Goal: Task Accomplishment & Management: Manage account settings

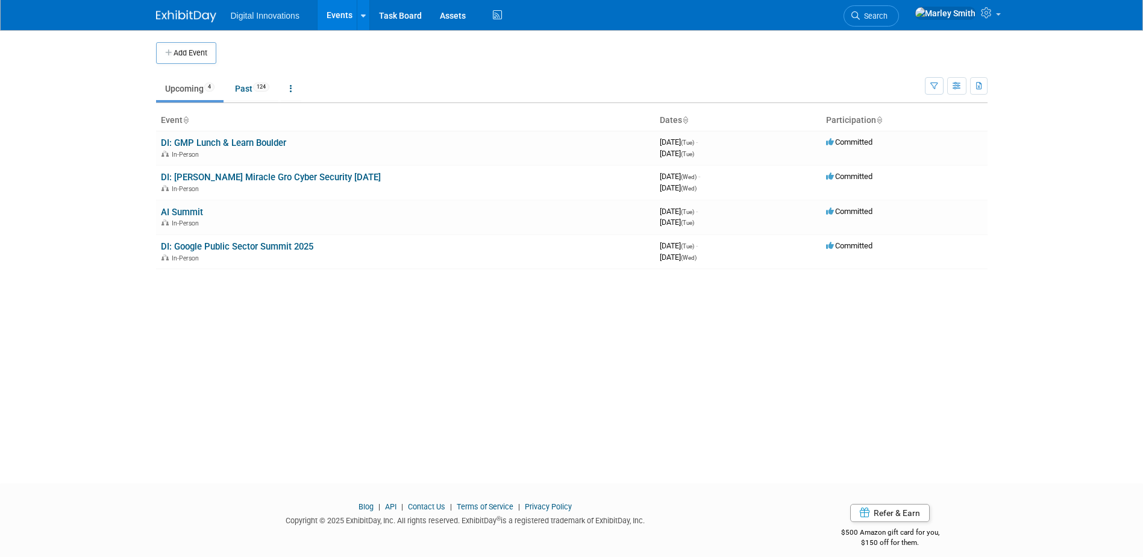
drag, startPoint x: 241, startPoint y: 305, endPoint x: 180, endPoint y: 275, distance: 67.9
click at [180, 275] on div "Add Event New Event Duplicate Event Warning There is another event in your work…" at bounding box center [571, 245] width 849 height 431
click at [186, 58] on button "Add Event" at bounding box center [186, 53] width 60 height 22
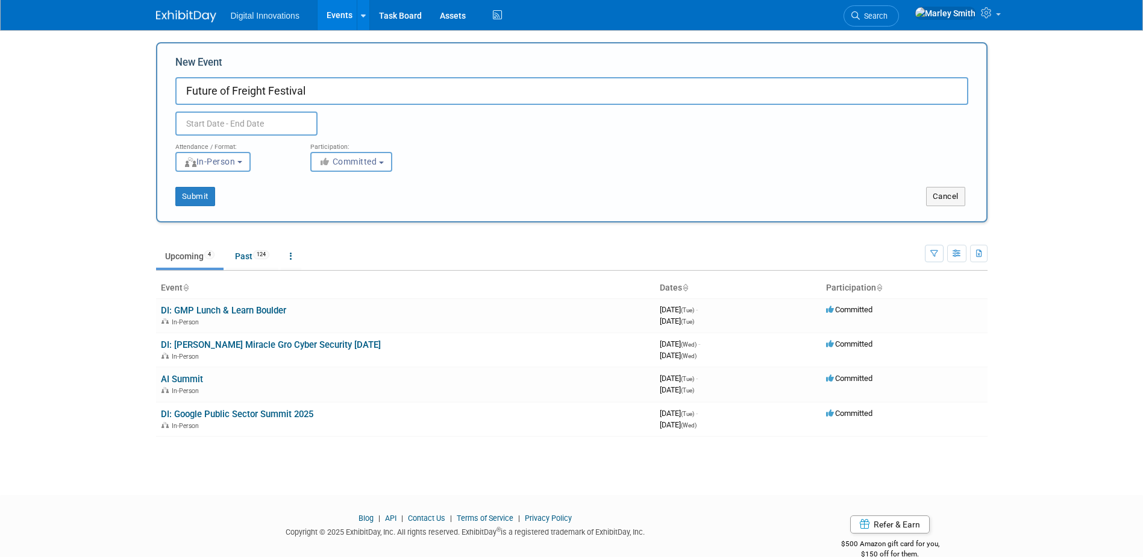
type input "Future of Freight Festival"
click at [266, 121] on input "text" at bounding box center [246, 123] width 142 height 24
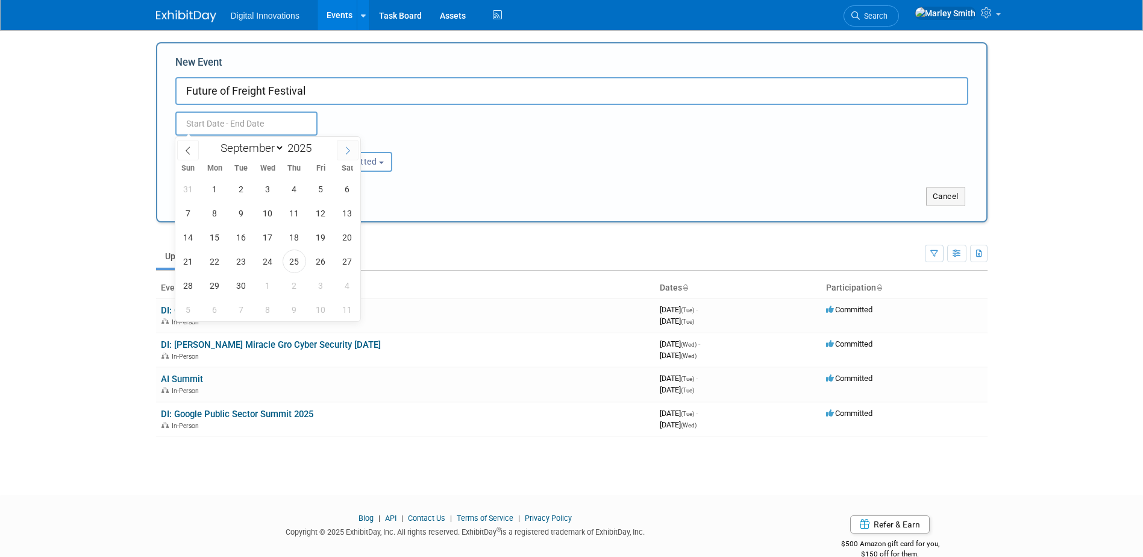
click at [339, 149] on span at bounding box center [348, 150] width 22 height 20
select select "9"
click at [245, 262] on span "21" at bounding box center [241, 260] width 23 height 23
click at [261, 258] on span "22" at bounding box center [267, 260] width 23 height 23
type input "[DATE] to [DATE]"
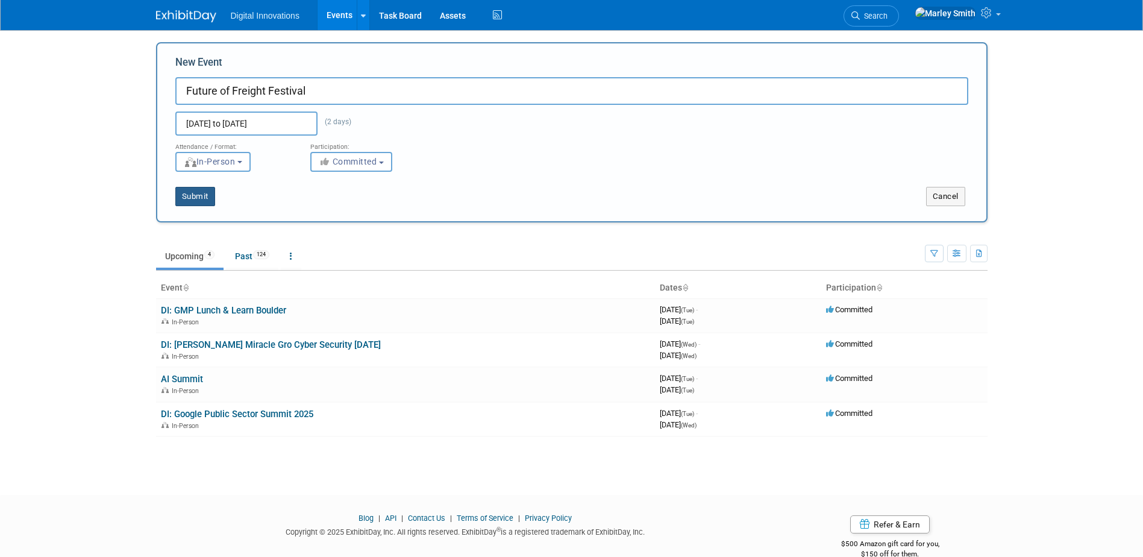
click at [188, 195] on button "Submit" at bounding box center [195, 196] width 40 height 19
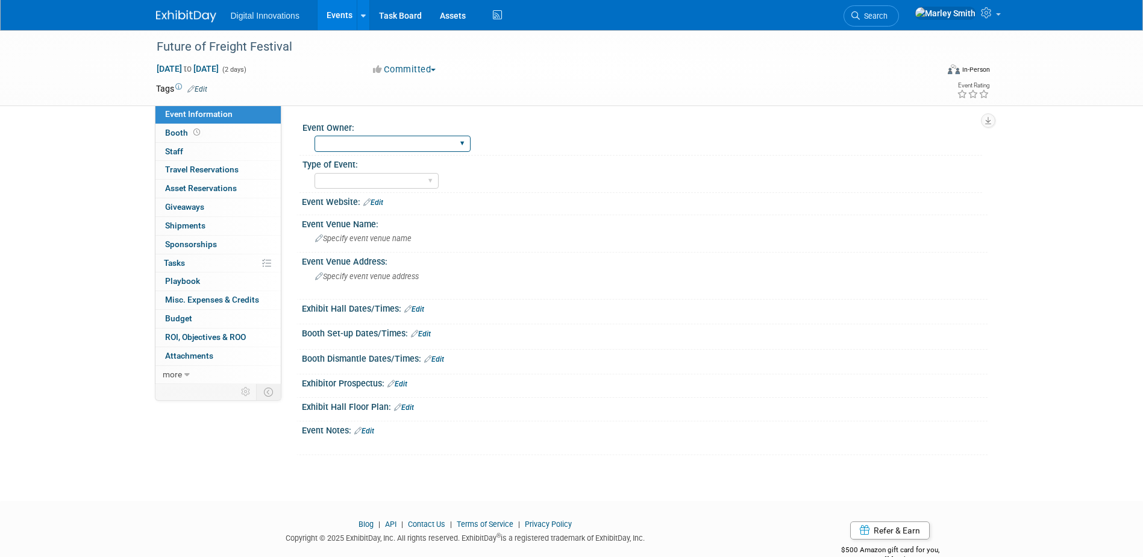
click at [381, 142] on select "[PERSON_NAME] [PERSON_NAME] [PERSON_NAME] [PERSON_NAME] [PERSON_NAME]" at bounding box center [392, 144] width 156 height 16
select select "[PERSON_NAME] [PERSON_NAME]"
click at [314, 136] on select "[PERSON_NAME] [PERSON_NAME] [PERSON_NAME] [PERSON_NAME] [PERSON_NAME]" at bounding box center [392, 144] width 156 height 16
click at [369, 183] on select "Conference - Attend Conference - Booth Workshop Happy Hour Google Event Confere…" at bounding box center [376, 181] width 124 height 16
select select "Conference - Attend"
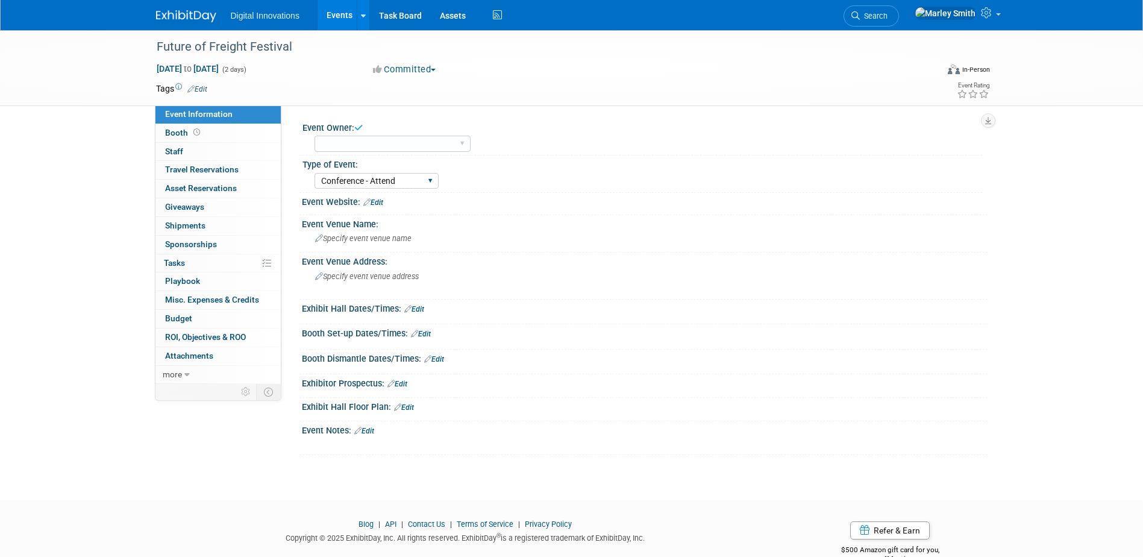
click at [314, 173] on select "Conference - Attend Conference - Booth Workshop Happy Hour Google Event Confere…" at bounding box center [376, 181] width 124 height 16
click at [199, 264] on link "0% Tasks 0%" at bounding box center [217, 263] width 125 height 18
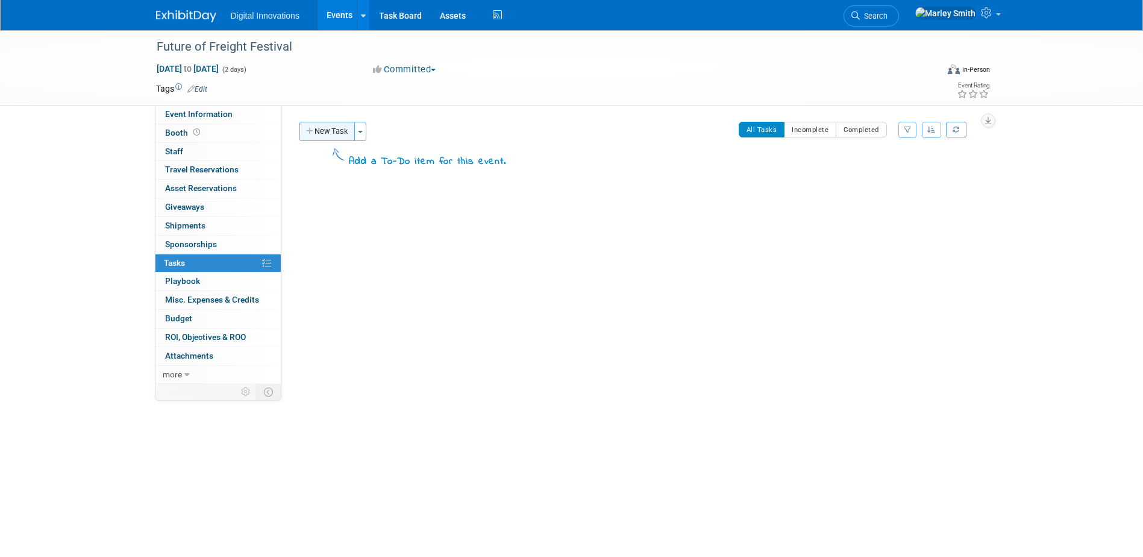
click at [342, 134] on button "New Task" at bounding box center [326, 131] width 55 height 19
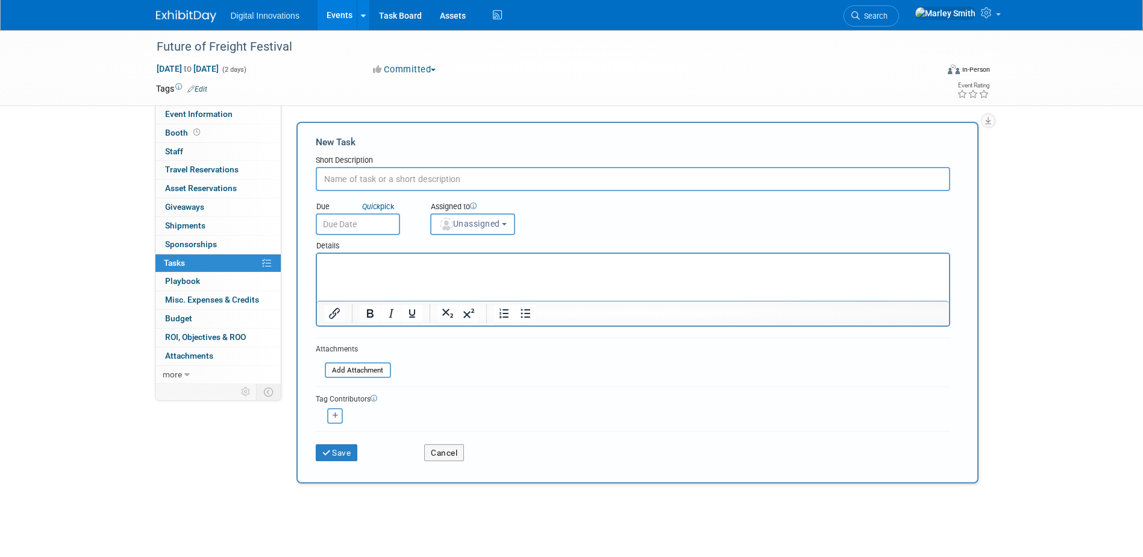
click at [377, 177] on input "text" at bounding box center [633, 179] width 634 height 24
type input "Add SF campaign"
click at [336, 458] on button "Save" at bounding box center [337, 452] width 42 height 17
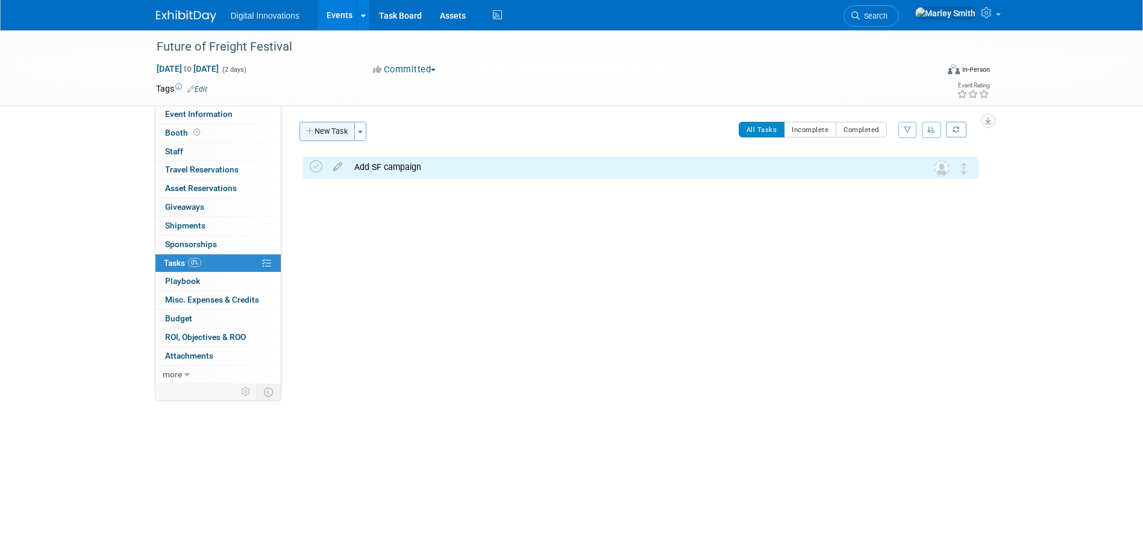
click at [304, 133] on button "New Task" at bounding box center [326, 131] width 55 height 19
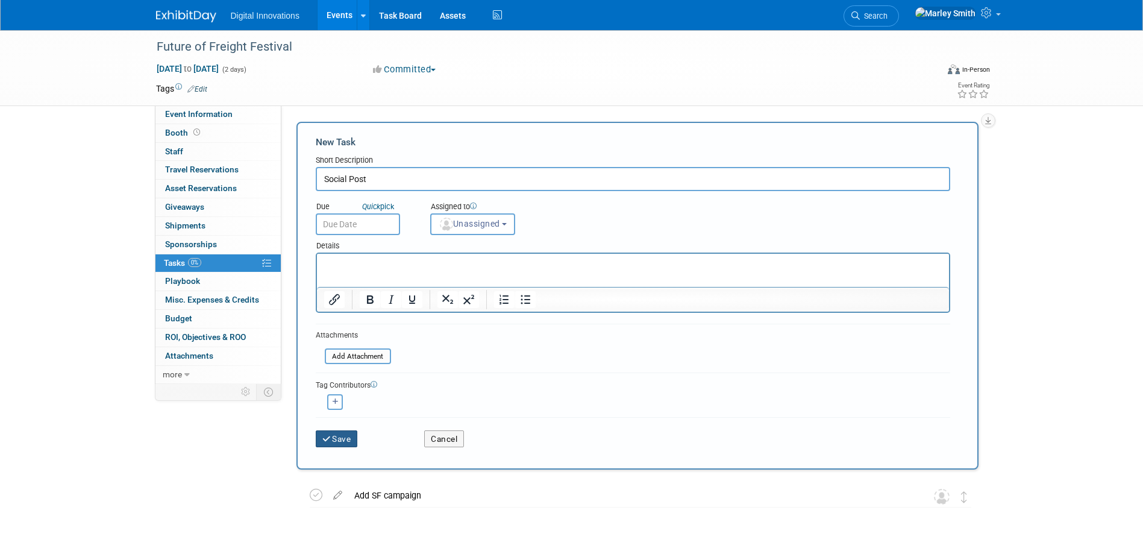
type input "Social Post"
click at [335, 436] on button "Save" at bounding box center [337, 438] width 42 height 17
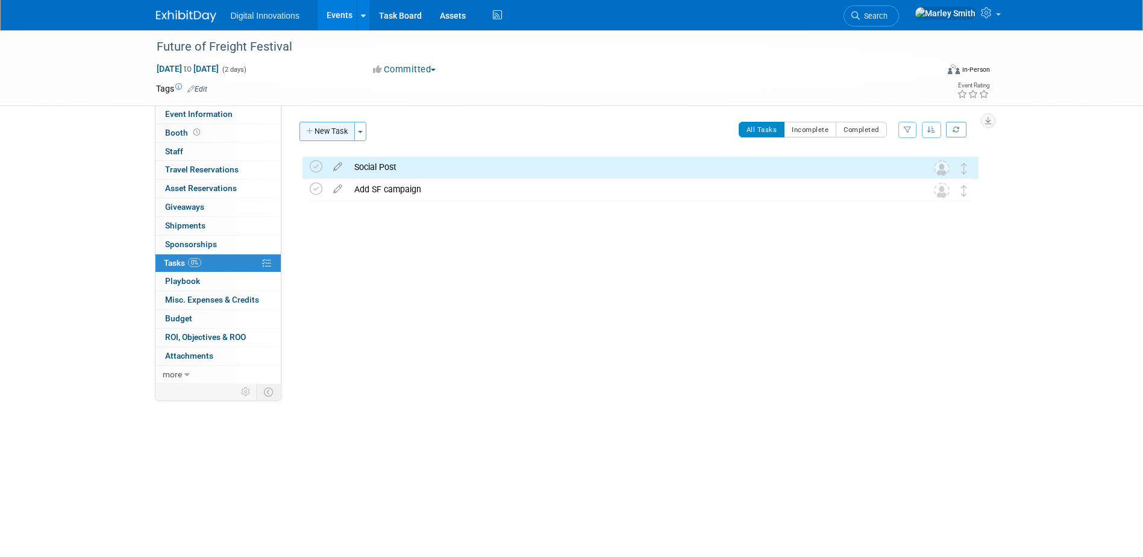
click at [337, 130] on button "New Task" at bounding box center [326, 131] width 55 height 19
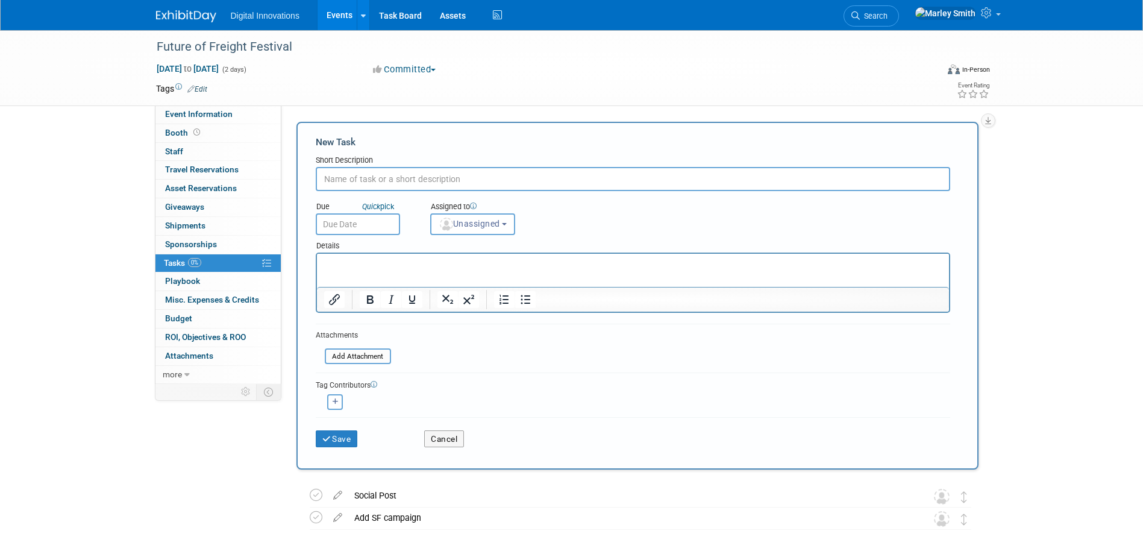
click at [372, 175] on input "text" at bounding box center [633, 179] width 634 height 24
type input "Pay for Tickets"
click at [345, 433] on button "Save" at bounding box center [337, 438] width 42 height 17
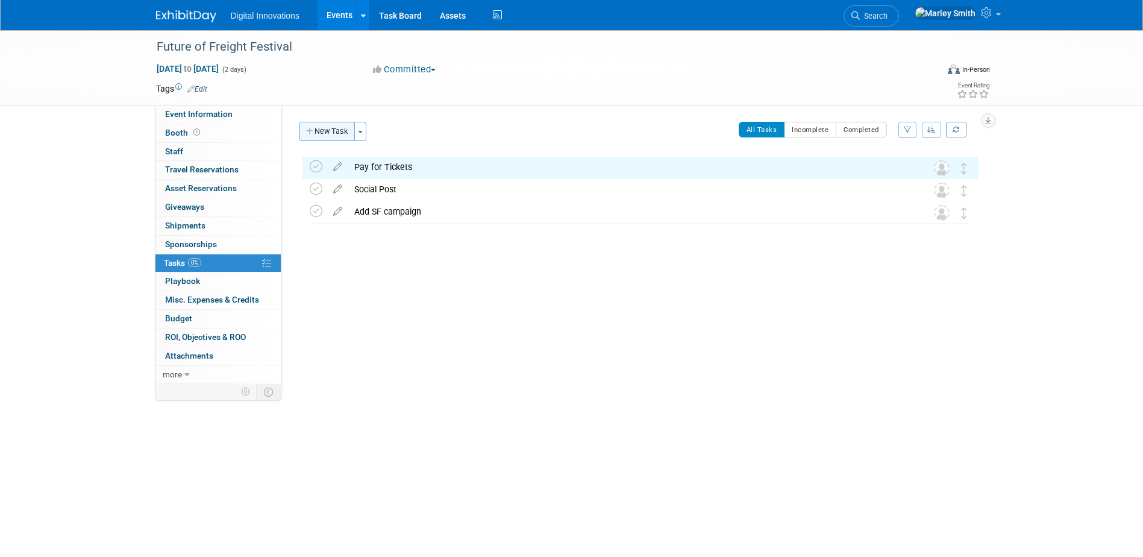
click at [325, 129] on button "New Task" at bounding box center [326, 131] width 55 height 19
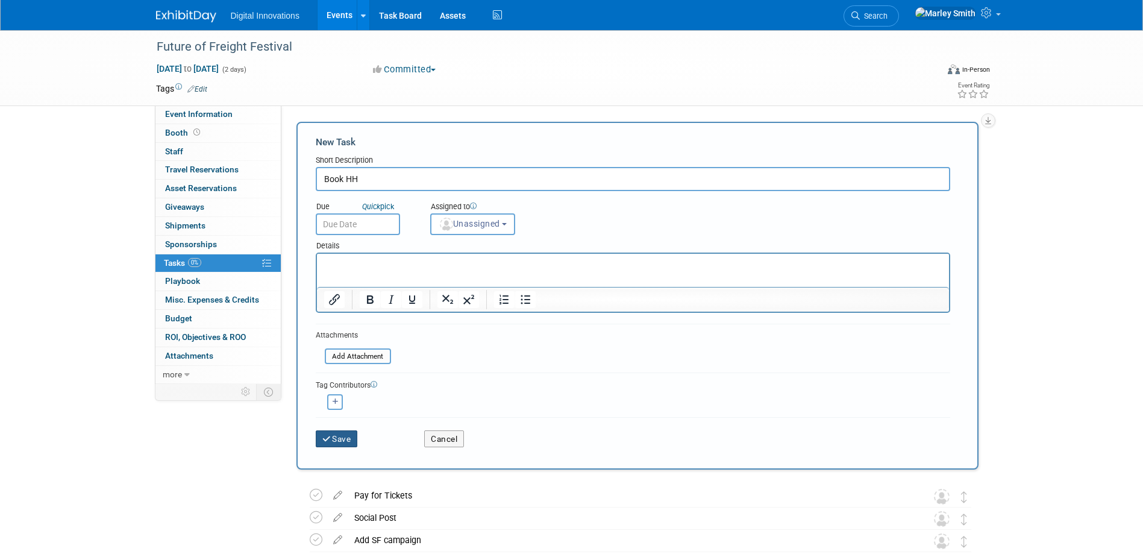
type input "Book HH"
click at [343, 433] on button "Save" at bounding box center [337, 438] width 42 height 17
